Goal: Task Accomplishment & Management: Complete application form

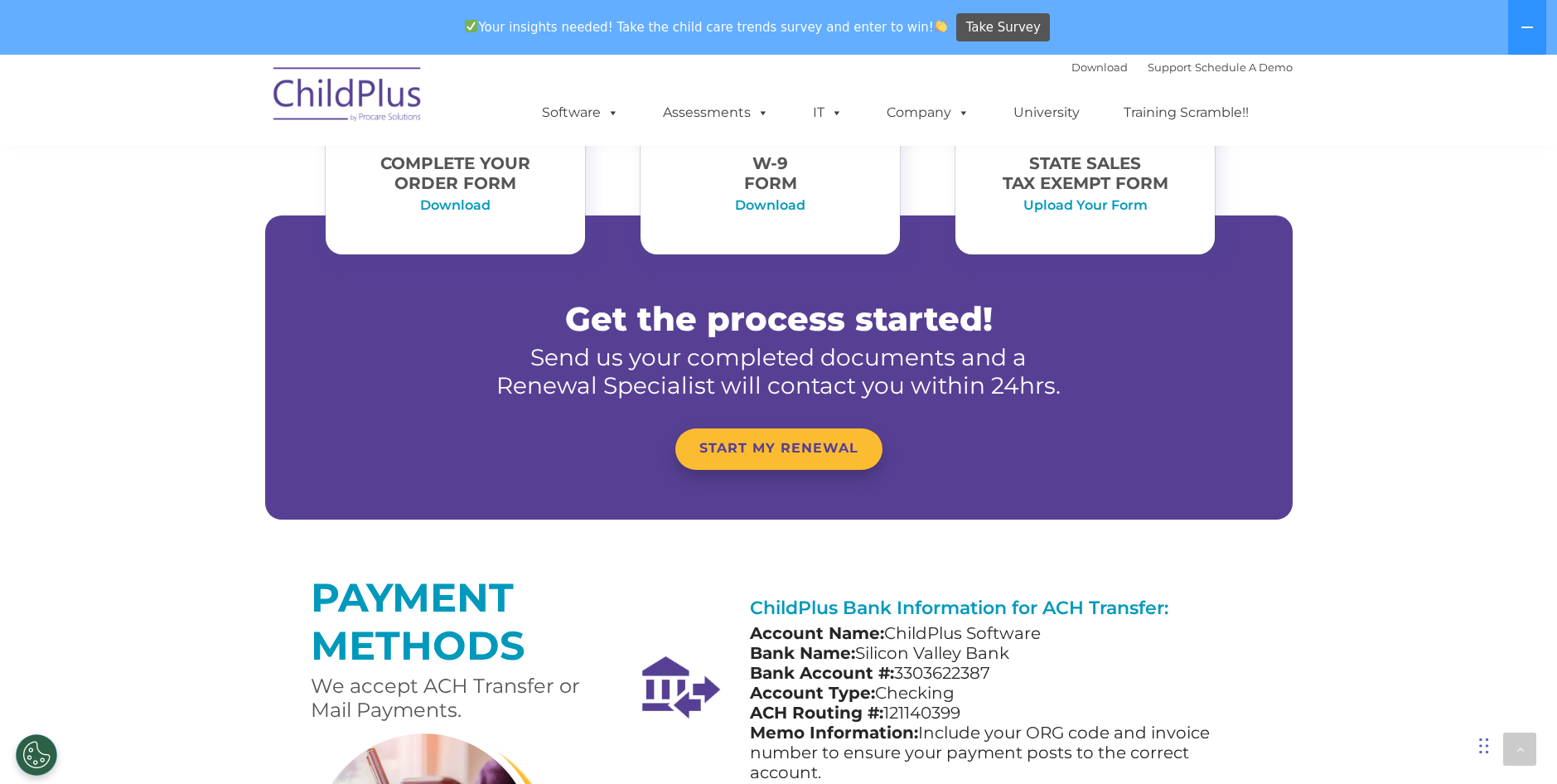
scroll to position [897, 0]
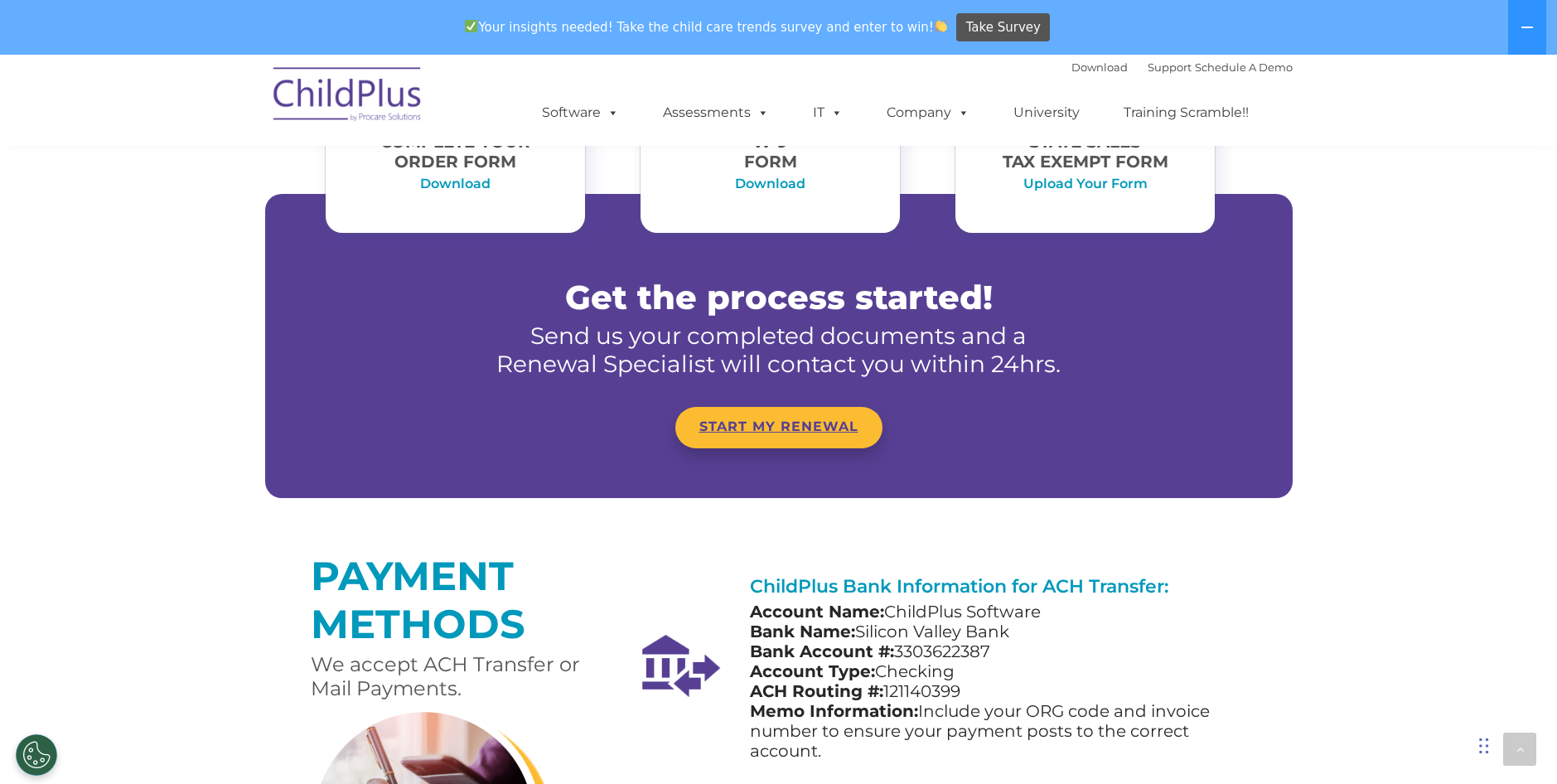
click at [760, 438] on link "START MY RENEWAL" at bounding box center [779, 427] width 208 height 42
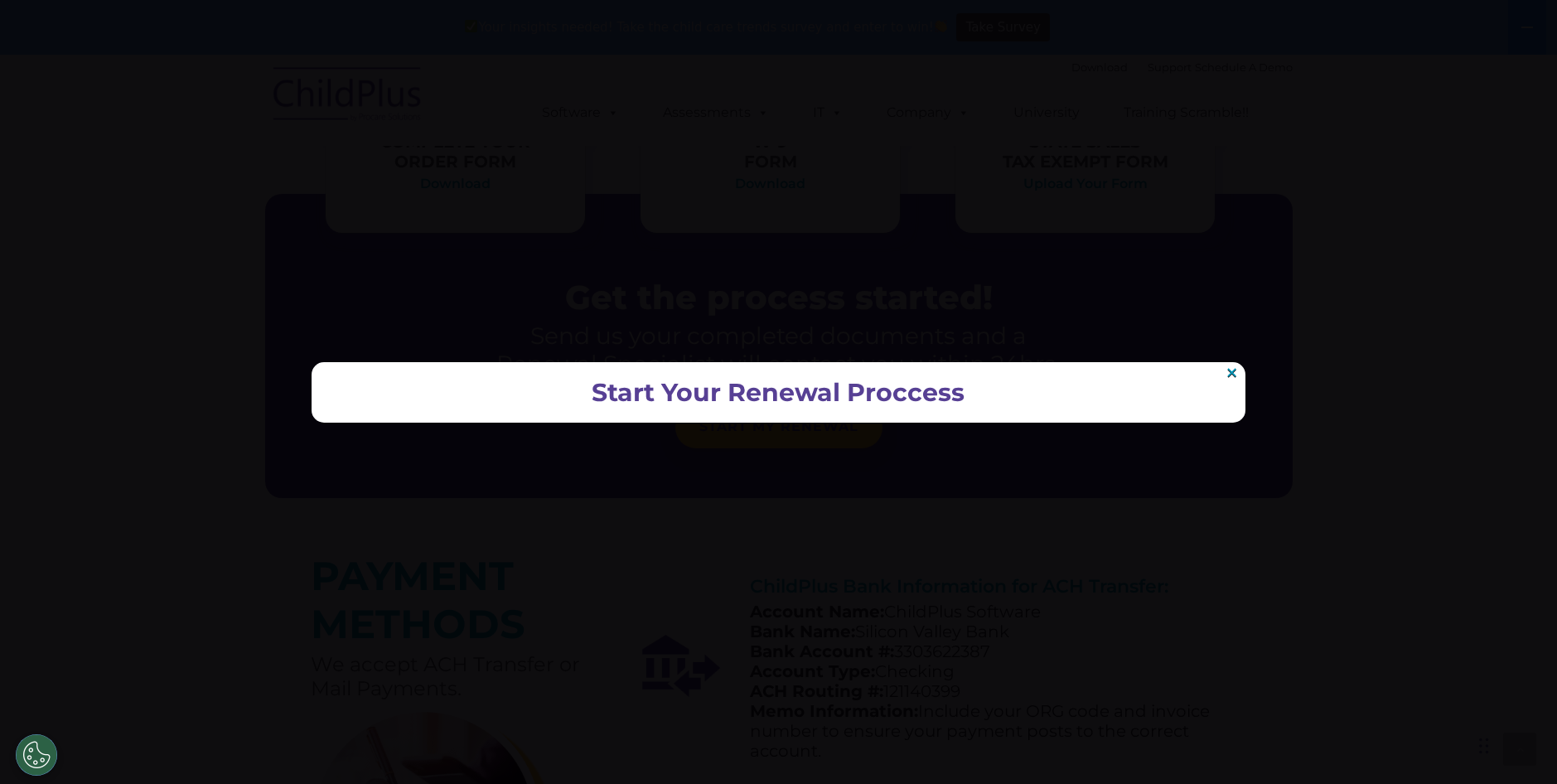
click at [757, 403] on h2 "Start Your Renewal Proccess" at bounding box center [778, 393] width 901 height 28
click at [753, 402] on h2 "Start Your Renewal Proccess" at bounding box center [778, 393] width 901 height 28
drag, startPoint x: 728, startPoint y: 401, endPoint x: 702, endPoint y: 401, distance: 26.0
click at [702, 401] on h2 "Start Your Renewal Proccess" at bounding box center [778, 393] width 901 height 28
drag, startPoint x: 702, startPoint y: 401, endPoint x: 651, endPoint y: 395, distance: 51.4
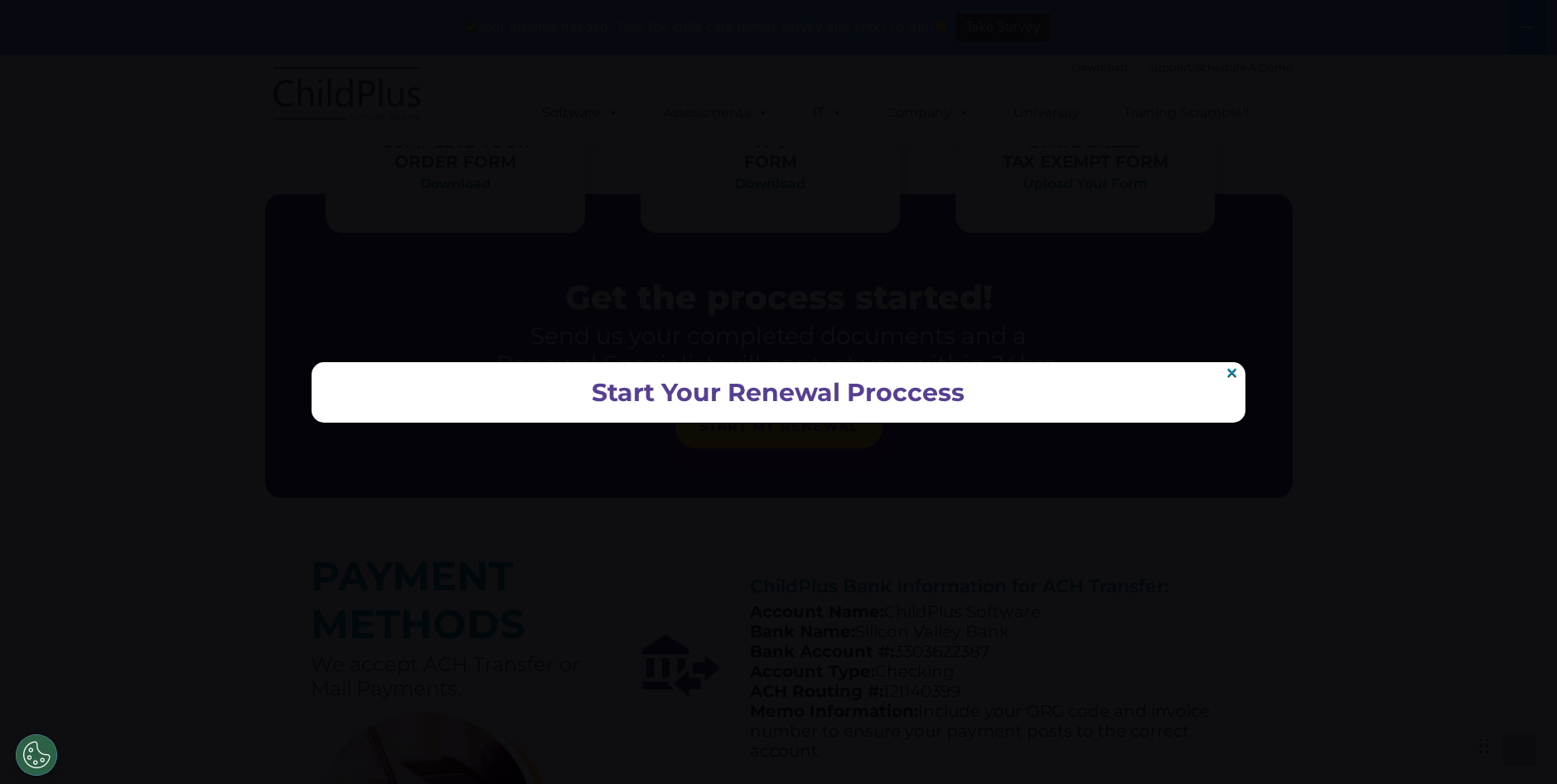
click at [652, 395] on h2 "Start Your Renewal Proccess" at bounding box center [778, 393] width 901 height 28
click at [645, 395] on h2 "Start Your Renewal Proccess" at bounding box center [778, 393] width 901 height 28
drag, startPoint x: 449, startPoint y: 394, endPoint x: 527, endPoint y: 381, distance: 79.1
click at [454, 395] on h2 "Start Your Renewal Proccess" at bounding box center [778, 393] width 901 height 28
drag, startPoint x: 645, startPoint y: 396, endPoint x: 1495, endPoint y: 480, distance: 854.1
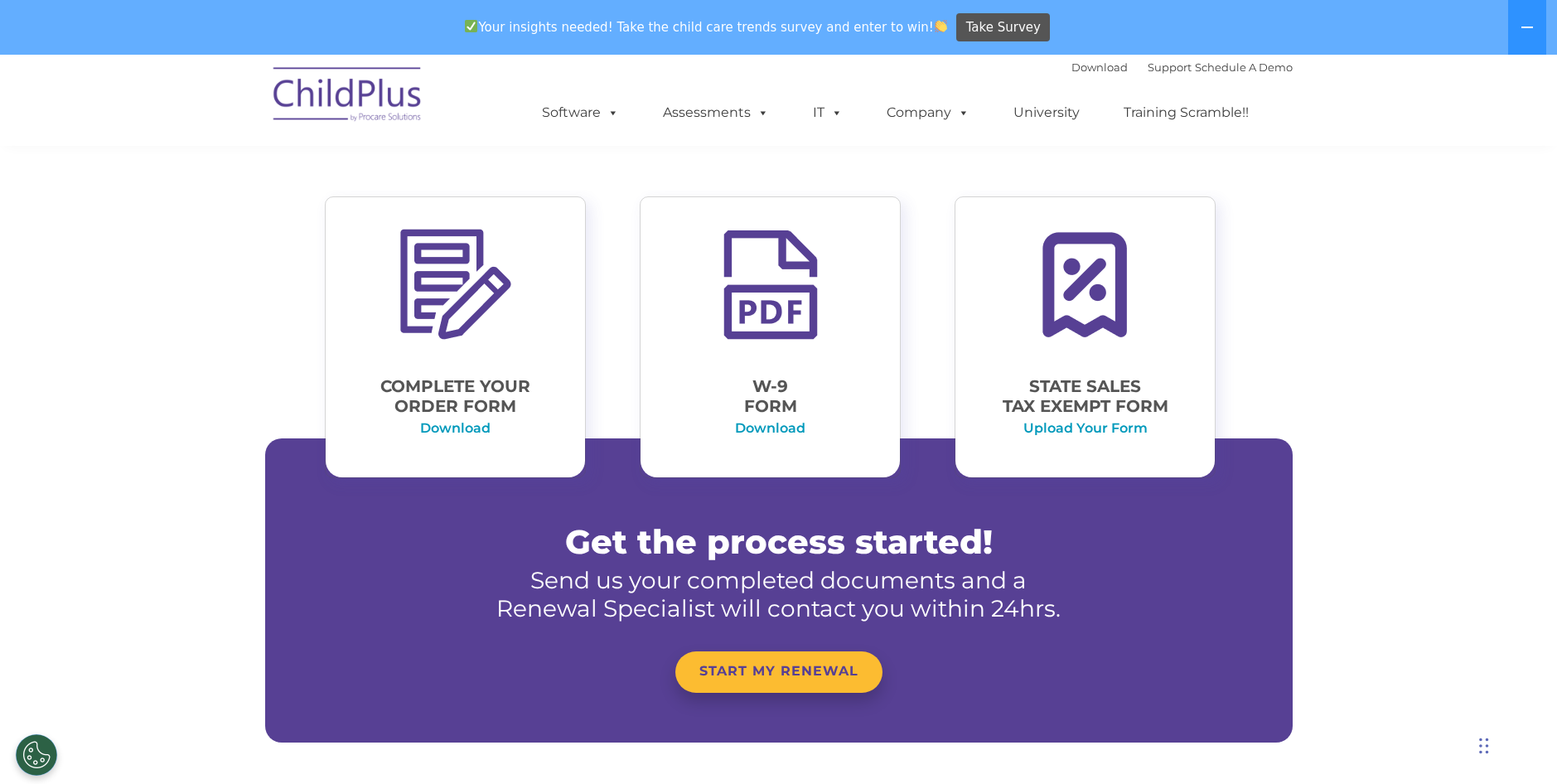
scroll to position [643, 0]
